Goal: Information Seeking & Learning: Find specific fact

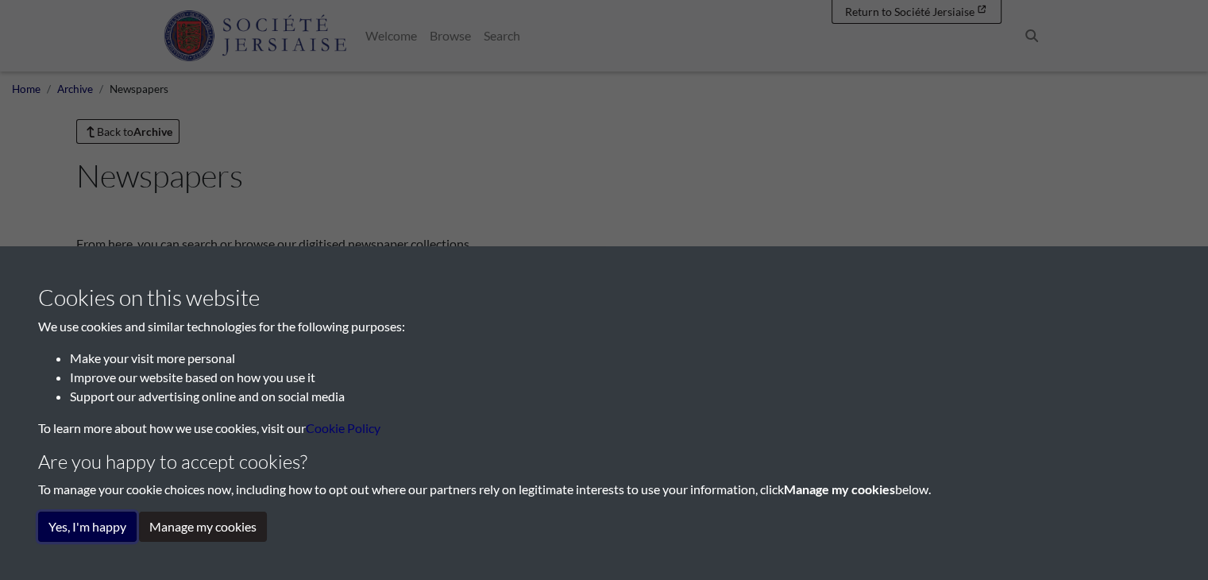
click at [85, 539] on button "Yes, I'm happy" at bounding box center [87, 527] width 98 height 30
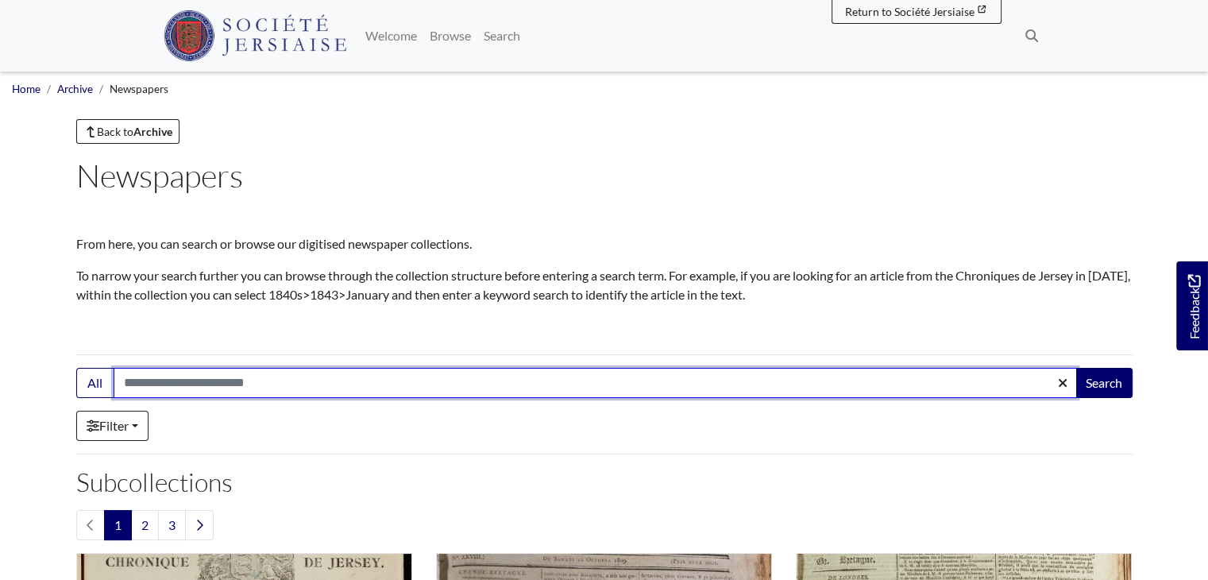
click at [196, 378] on input "Search:" at bounding box center [596, 383] width 964 height 30
type input "**********"
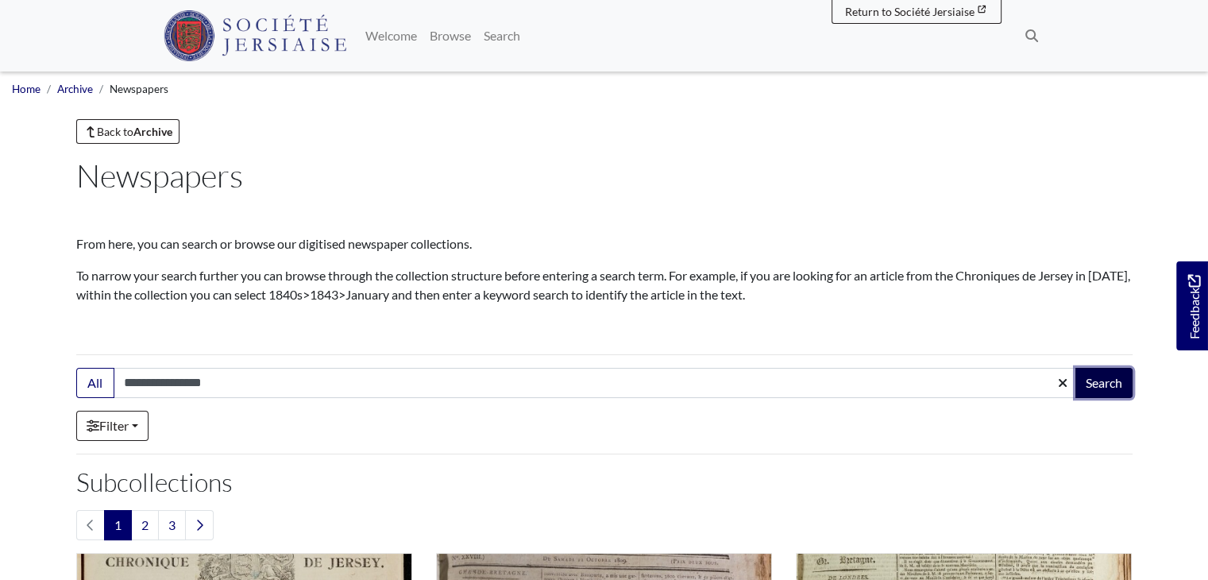
click at [1129, 381] on button "Search" at bounding box center [1104, 383] width 57 height 30
click at [241, 21] on img at bounding box center [255, 35] width 183 height 51
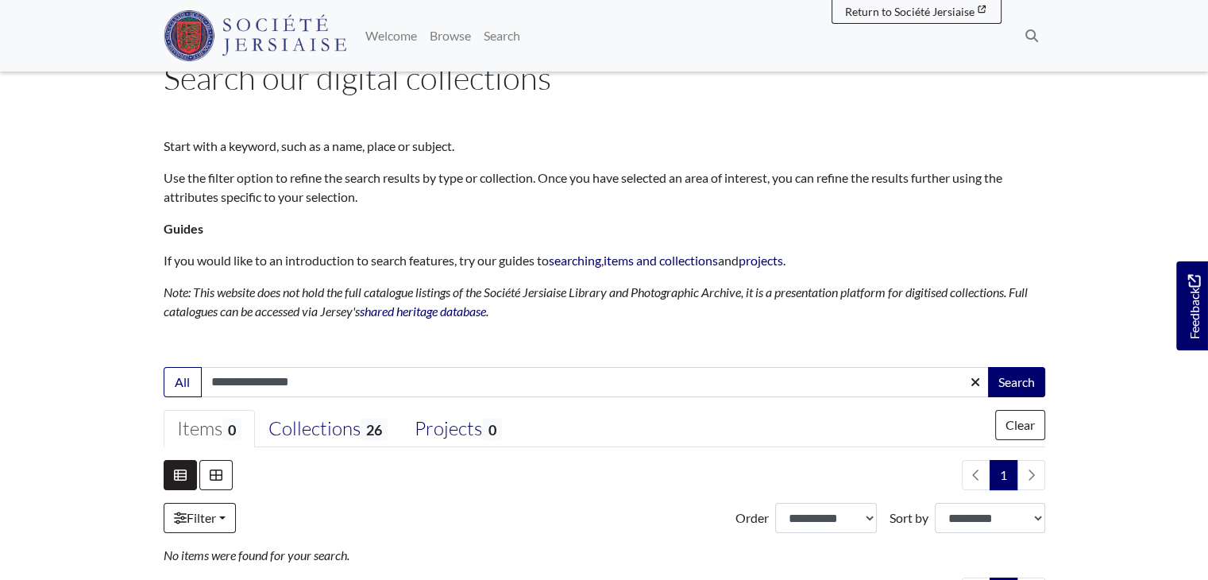
scroll to position [57, 0]
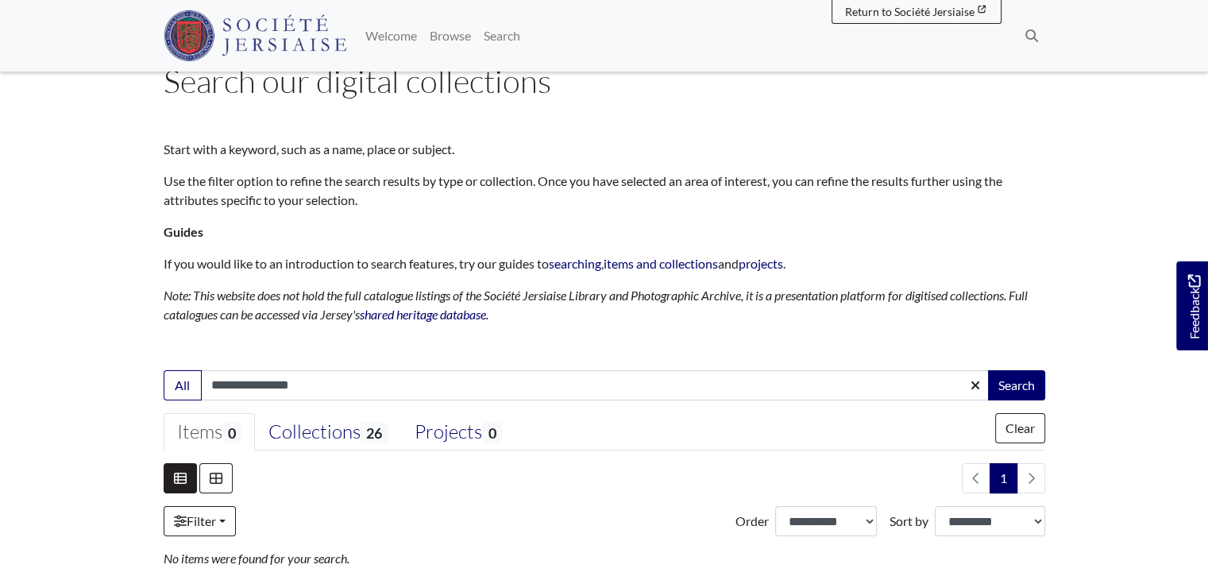
drag, startPoint x: 0, startPoint y: 0, endPoint x: 1136, endPoint y: 91, distance: 1139.5
click at [1136, 91] on html "Menu" at bounding box center [604, 416] width 1208 height 946
